Goal: Check status: Check status

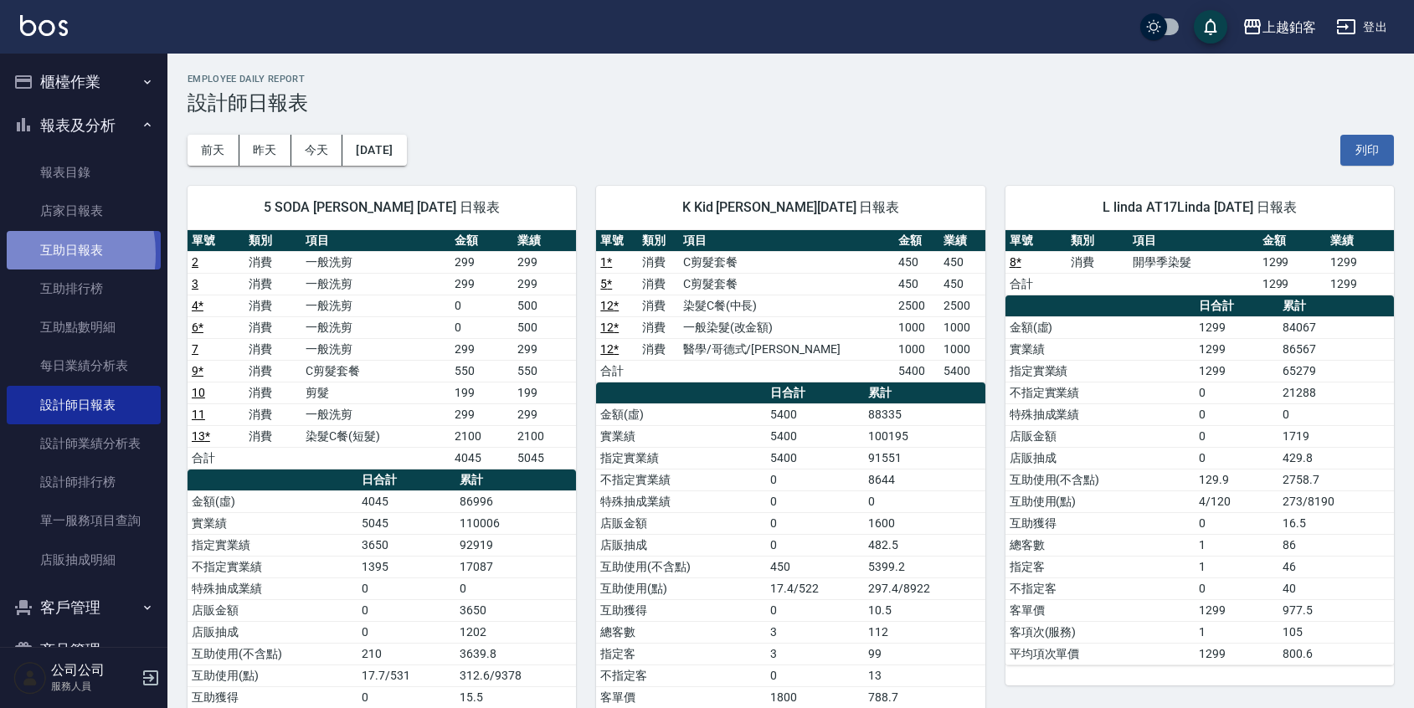
click at [20, 254] on link "互助日報表" at bounding box center [84, 250] width 154 height 39
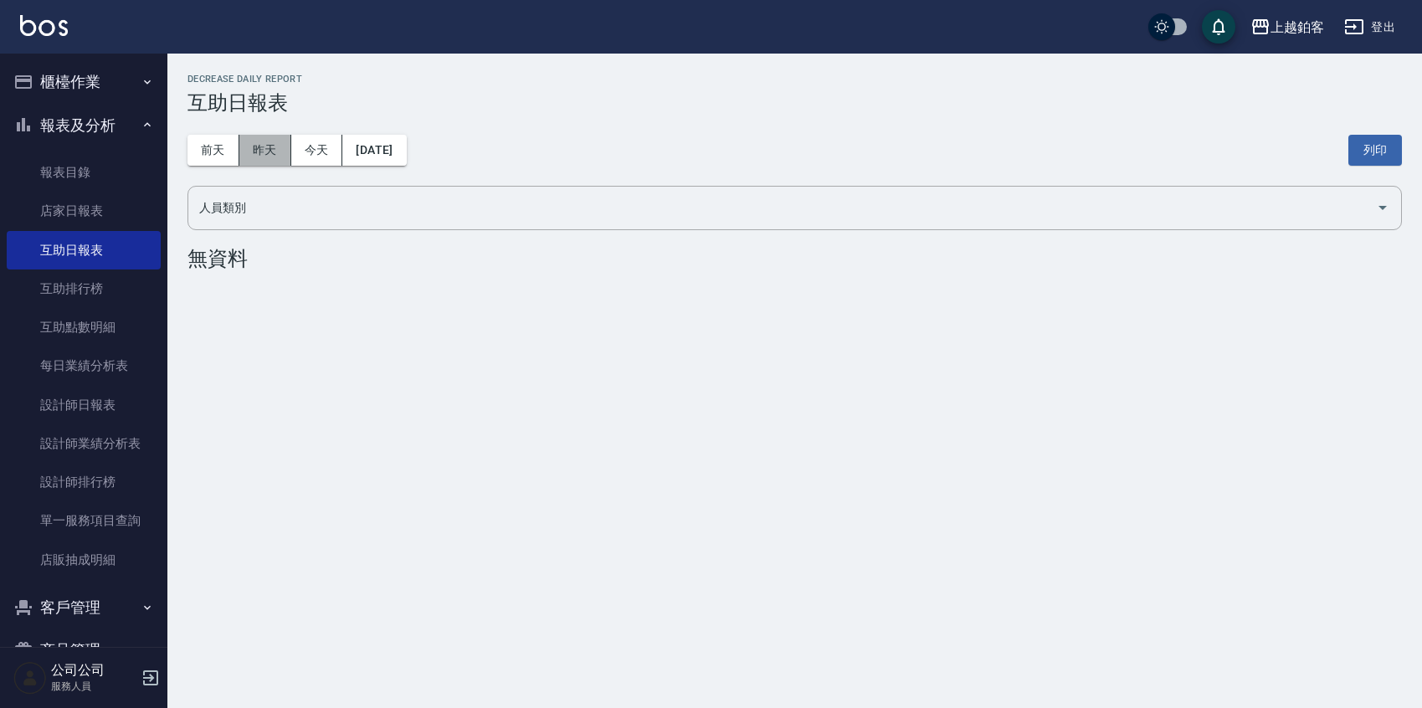
click at [287, 162] on button "昨天" at bounding box center [265, 150] width 52 height 31
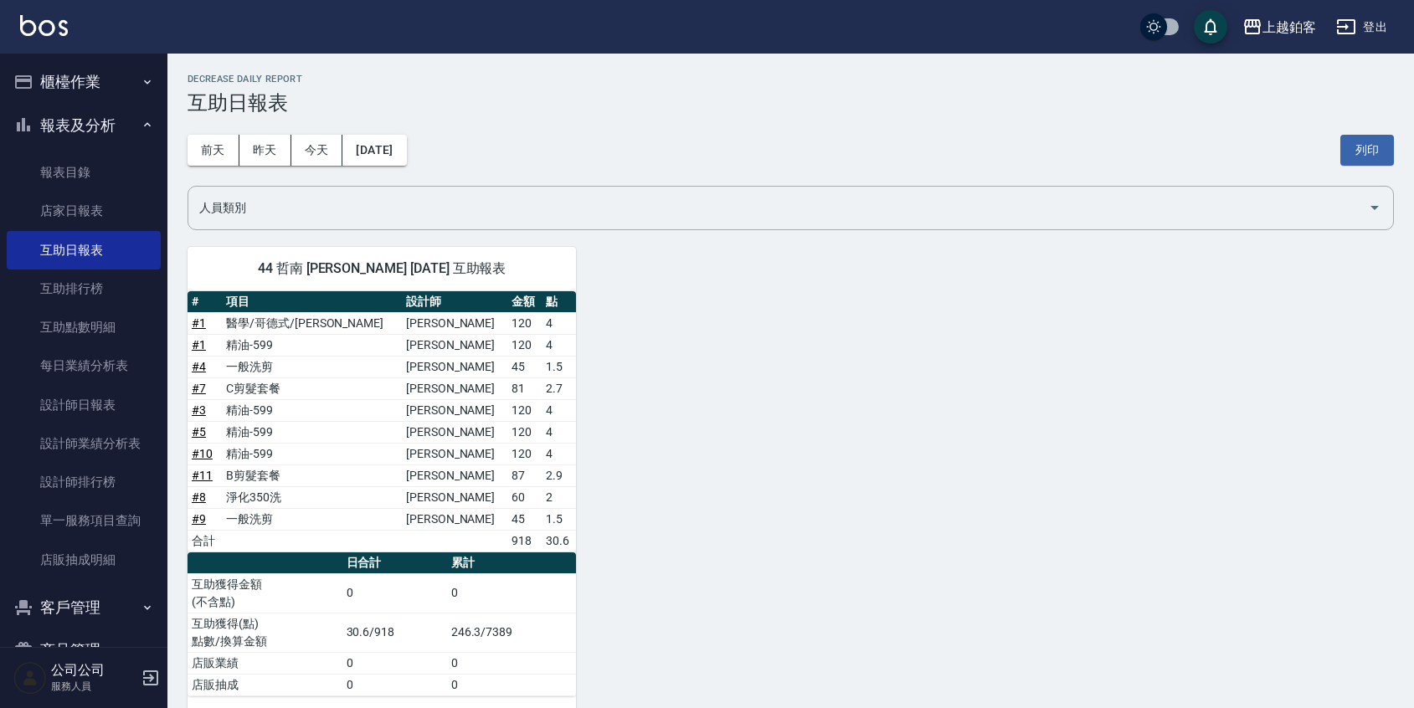
click at [225, 167] on div "[DATE] [DATE] [DATE] [DATE] 列印" at bounding box center [791, 150] width 1206 height 71
click at [227, 161] on button "前天" at bounding box center [214, 150] width 52 height 31
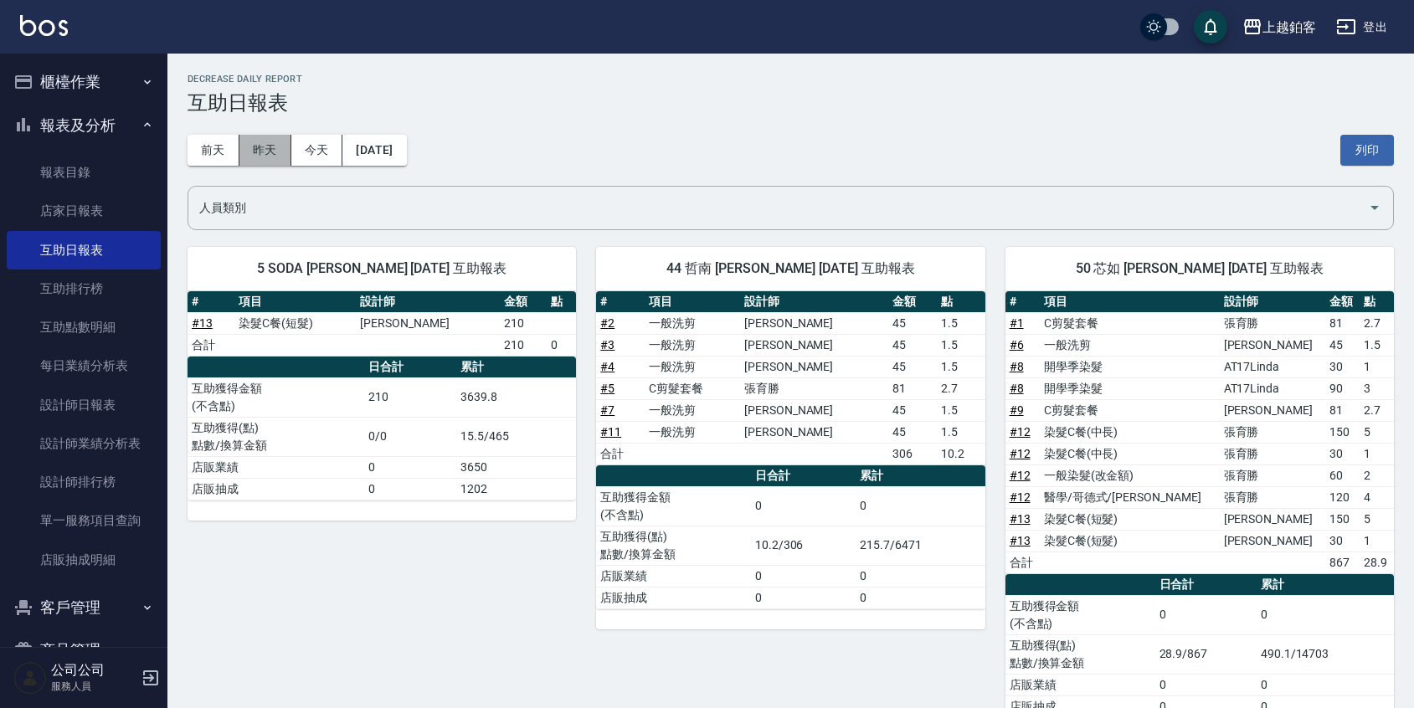
click at [277, 141] on button "昨天" at bounding box center [265, 150] width 52 height 31
